Goal: Check status: Check status

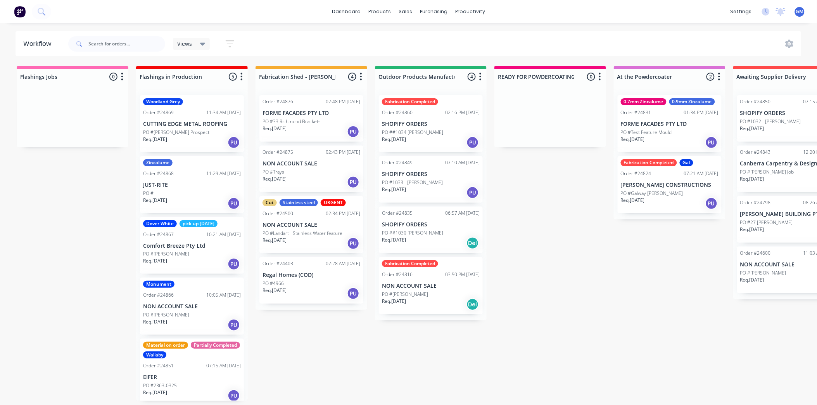
click at [320, 121] on div "PO #33 Richmond Brackets" at bounding box center [312, 121] width 98 height 7
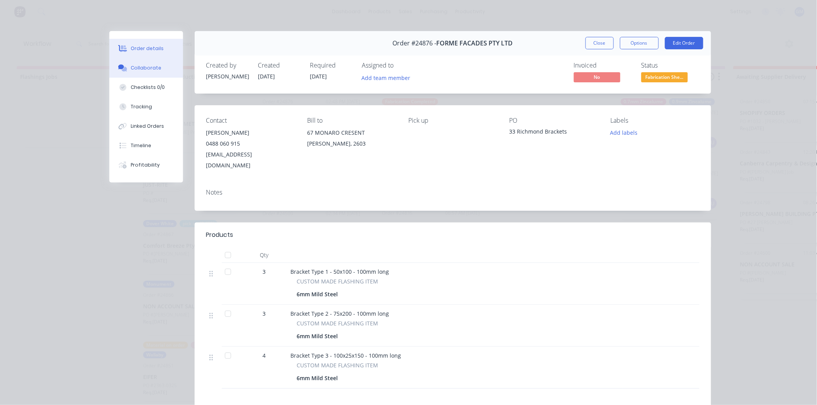
click at [147, 67] on div "Collaborate" at bounding box center [146, 67] width 31 height 7
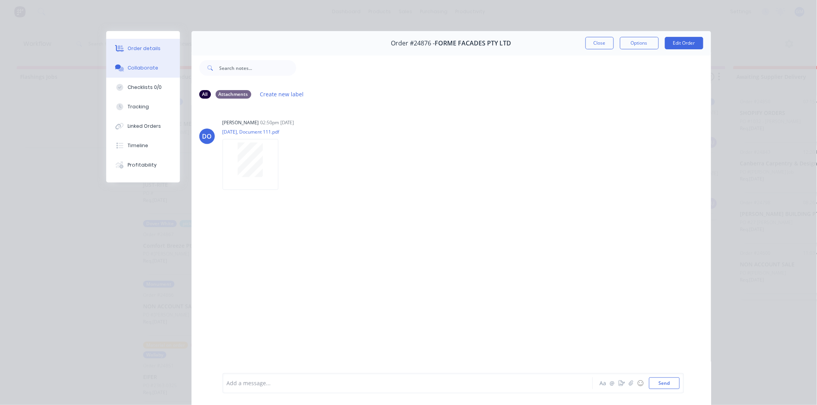
click at [126, 44] on button "Order details" at bounding box center [143, 48] width 74 height 19
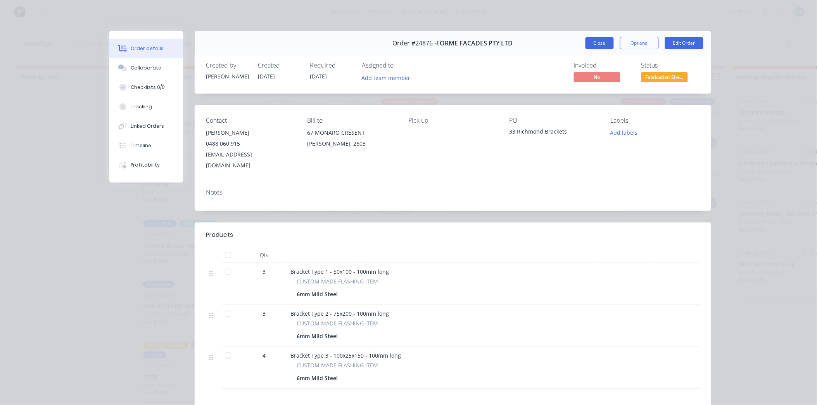
click at [594, 45] on button "Close" at bounding box center [600, 43] width 28 height 12
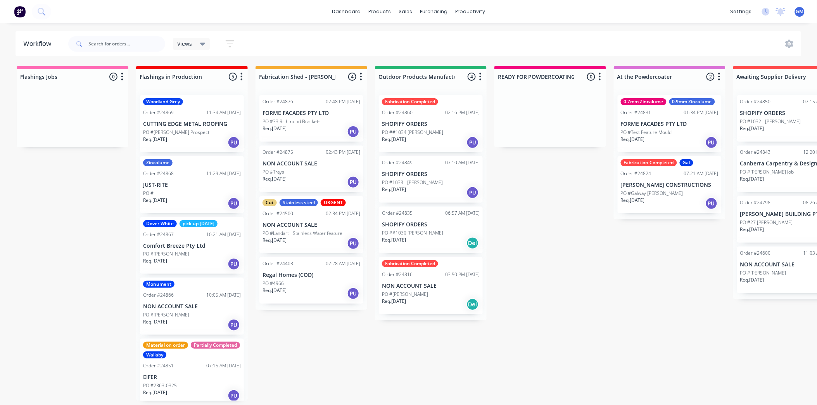
click at [305, 169] on div "PO #Trays" at bounding box center [312, 171] width 98 height 7
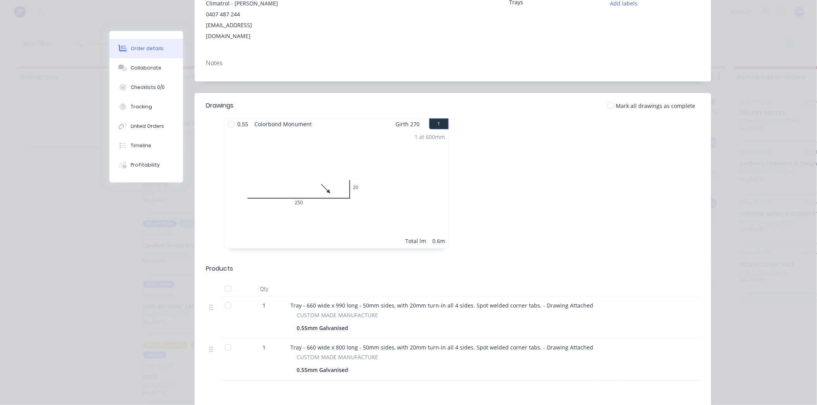
scroll to position [86, 0]
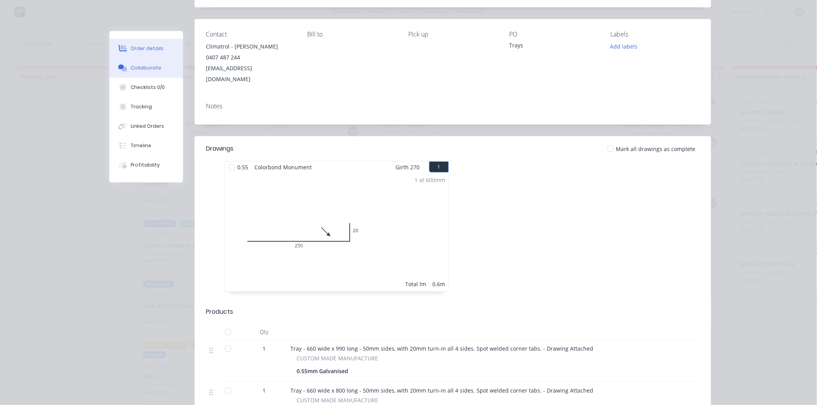
click at [150, 72] on button "Collaborate" at bounding box center [146, 67] width 74 height 19
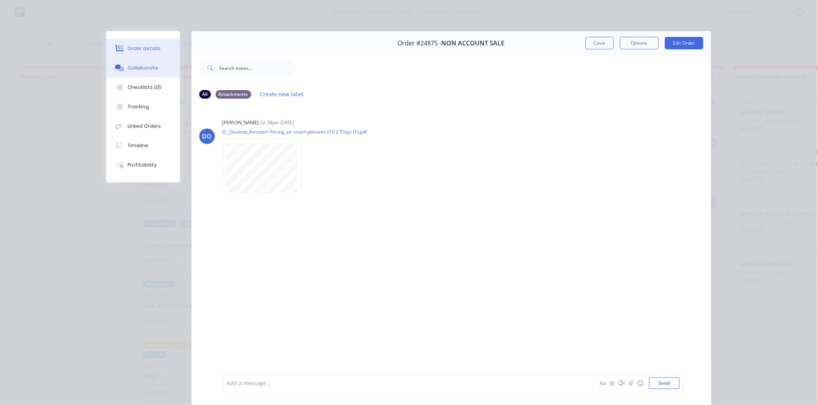
click at [149, 43] on button "Order details" at bounding box center [143, 48] width 74 height 19
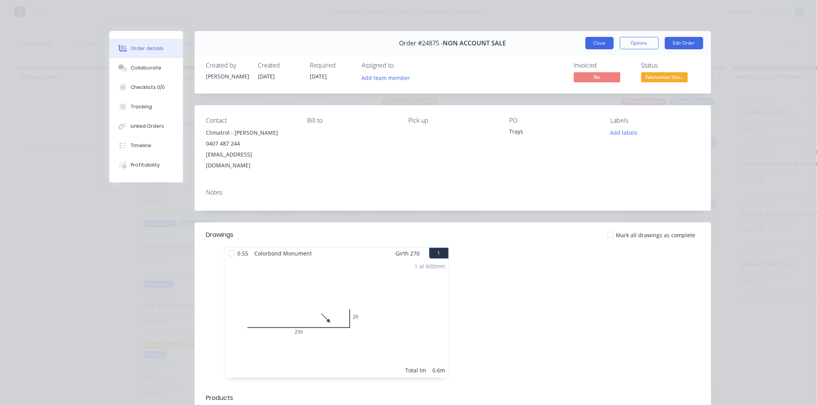
click at [590, 43] on button "Close" at bounding box center [600, 43] width 28 height 12
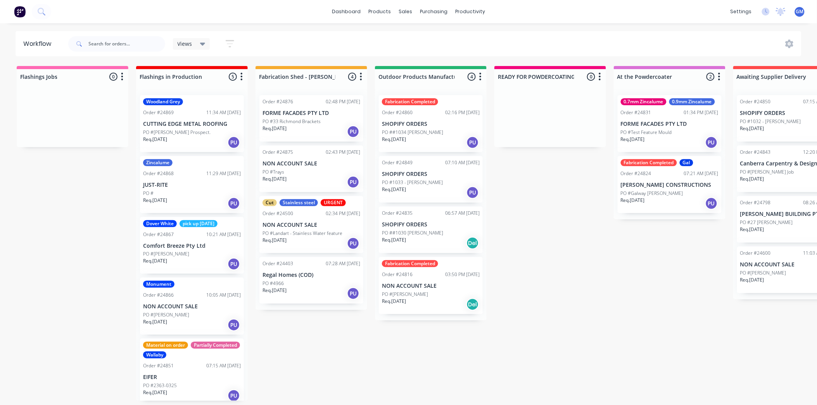
click at [315, 125] on div "Req. [DATE] PU" at bounding box center [312, 131] width 98 height 13
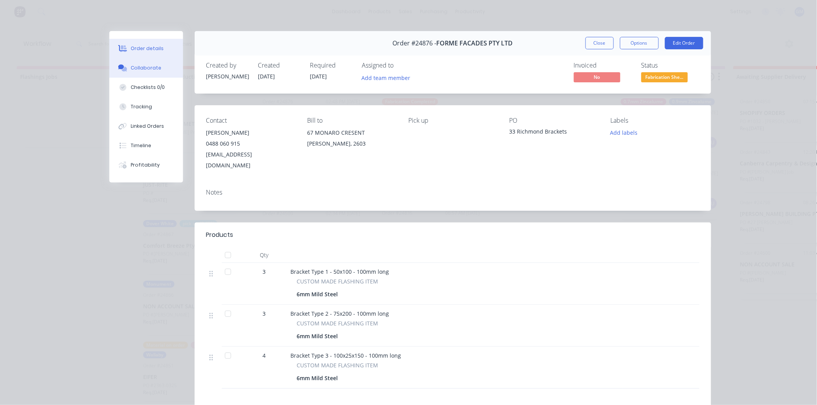
click at [132, 64] on div "Collaborate" at bounding box center [146, 67] width 31 height 7
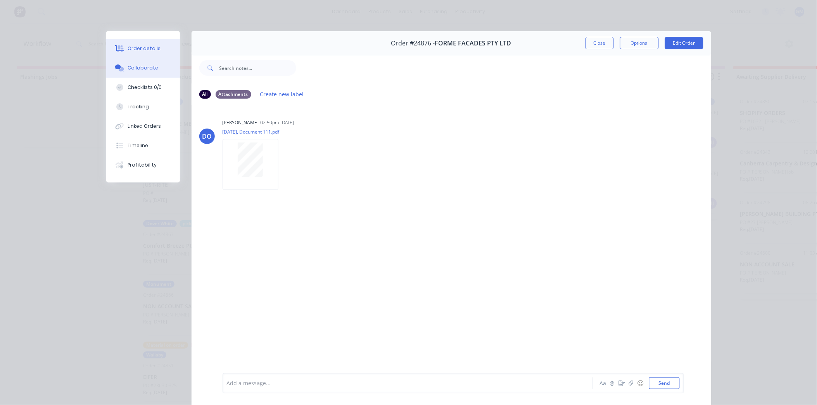
click at [150, 52] on button "Order details" at bounding box center [143, 48] width 74 height 19
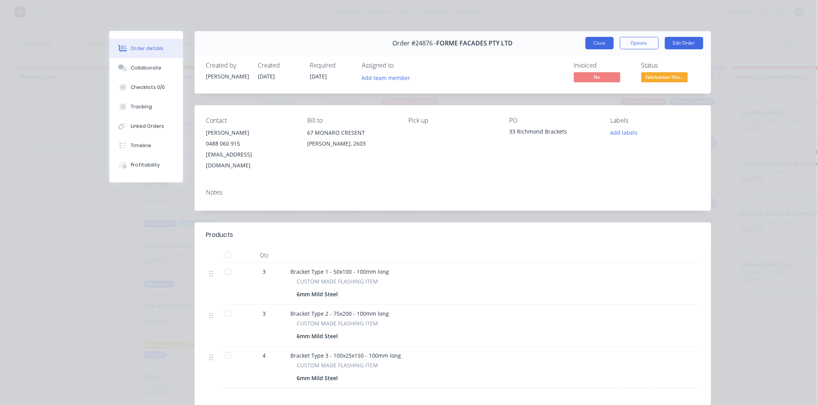
click at [594, 40] on button "Close" at bounding box center [600, 43] width 28 height 12
